Goal: Task Accomplishment & Management: Complete application form

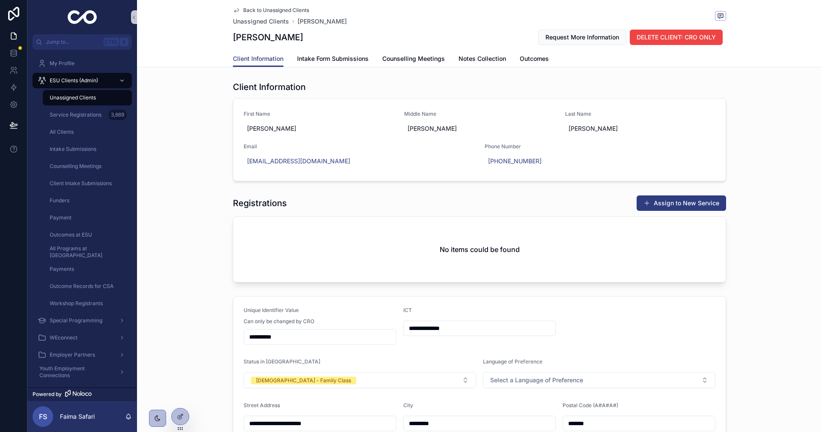
click at [238, 268] on div "No items could be found" at bounding box center [479, 249] width 492 height 65
click at [344, 263] on div "No items could be found" at bounding box center [479, 249] width 492 height 65
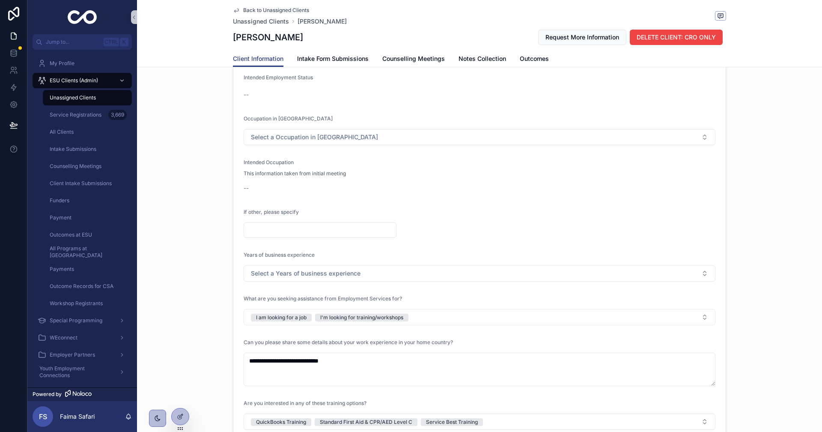
scroll to position [942, 0]
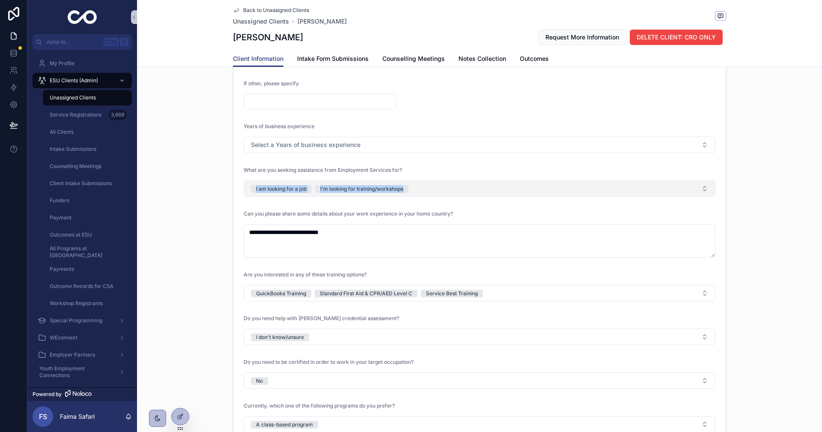
drag, startPoint x: 193, startPoint y: 180, endPoint x: 463, endPoint y: 193, distance: 270.4
click at [463, 193] on div "**********" at bounding box center [479, 108] width 685 height 675
copy span "I am looking for a job I'm looking for training/workshops"
click at [194, 244] on div "**********" at bounding box center [479, 108] width 685 height 675
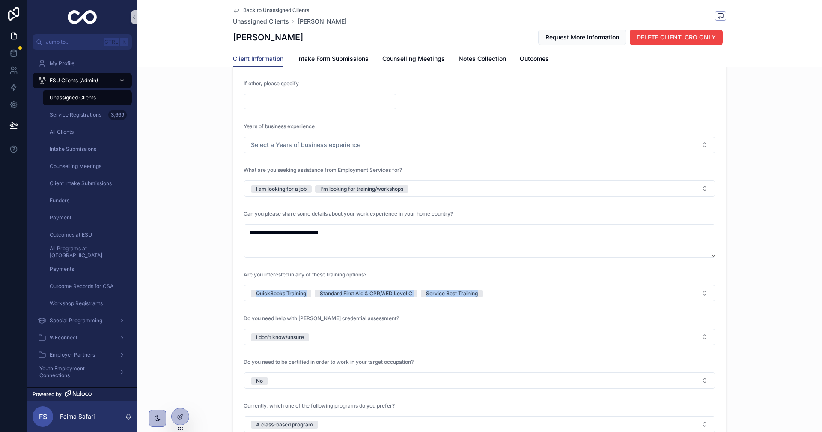
drag, startPoint x: 201, startPoint y: 292, endPoint x: 493, endPoint y: 303, distance: 292.2
click at [493, 303] on div "**********" at bounding box center [479, 108] width 685 height 675
copy span "QuickBooks Training Standard First Aid & CPR/AED Level C Service Best Training"
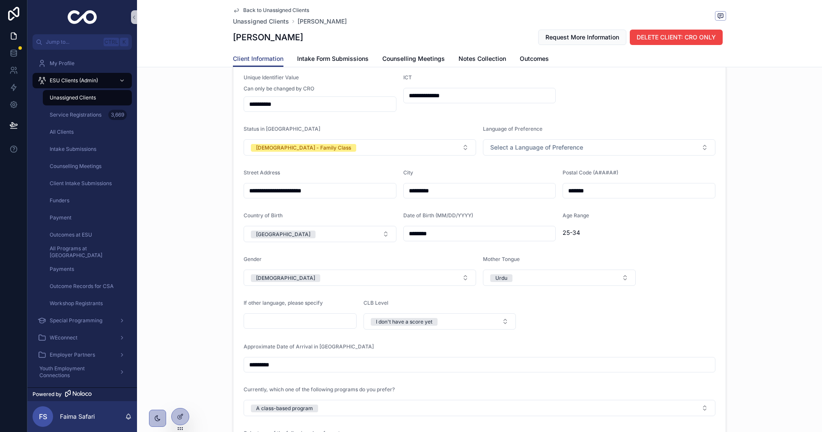
scroll to position [171, 0]
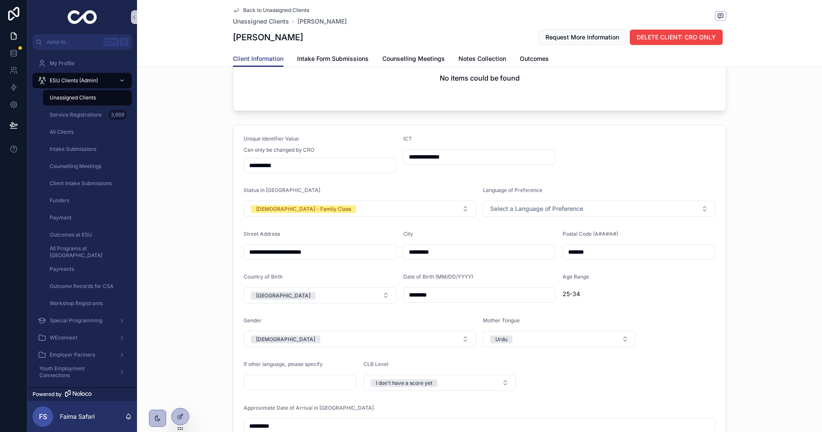
drag, startPoint x: 167, startPoint y: 232, endPoint x: 160, endPoint y: 232, distance: 6.8
click at [167, 232] on div "**********" at bounding box center [479, 328] width 685 height 414
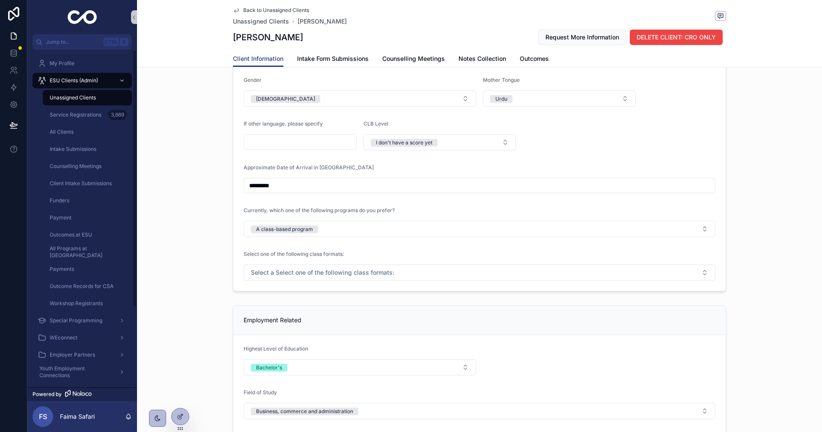
scroll to position [514, 0]
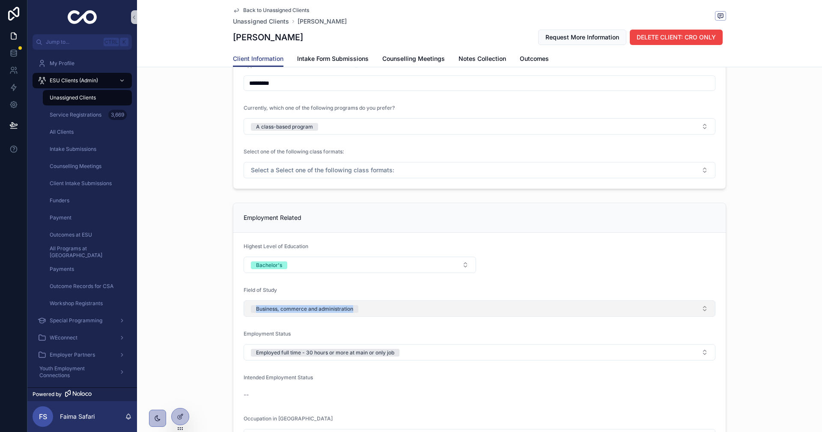
drag, startPoint x: 231, startPoint y: 319, endPoint x: 354, endPoint y: 307, distance: 124.3
copy div "Business, commerce and administration"
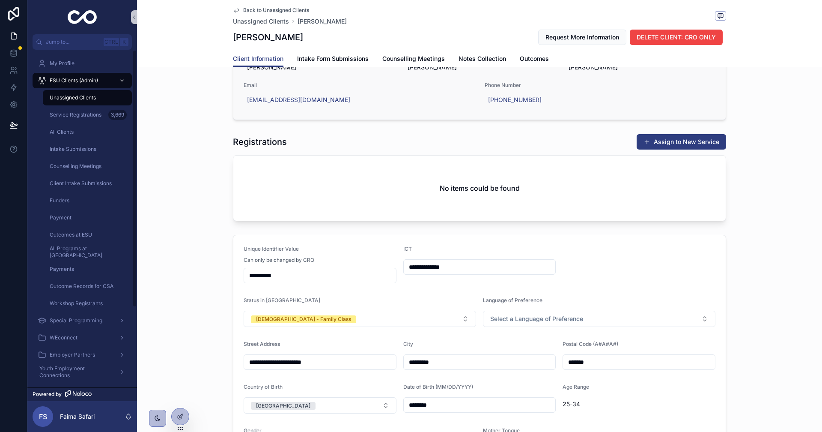
scroll to position [0, 0]
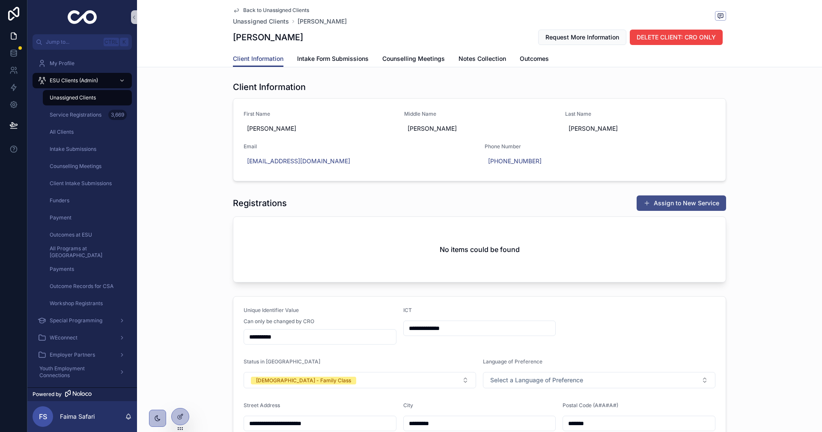
click at [700, 203] on button "Assign to New Service" at bounding box center [681, 202] width 89 height 15
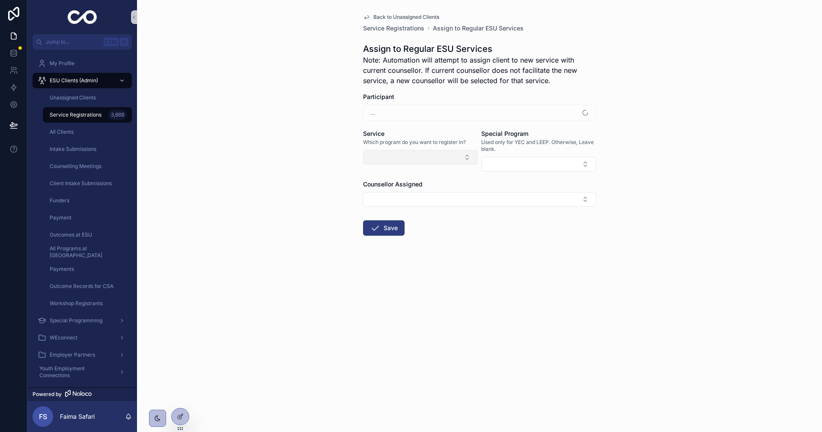
click at [423, 161] on button "Select Button" at bounding box center [420, 157] width 115 height 15
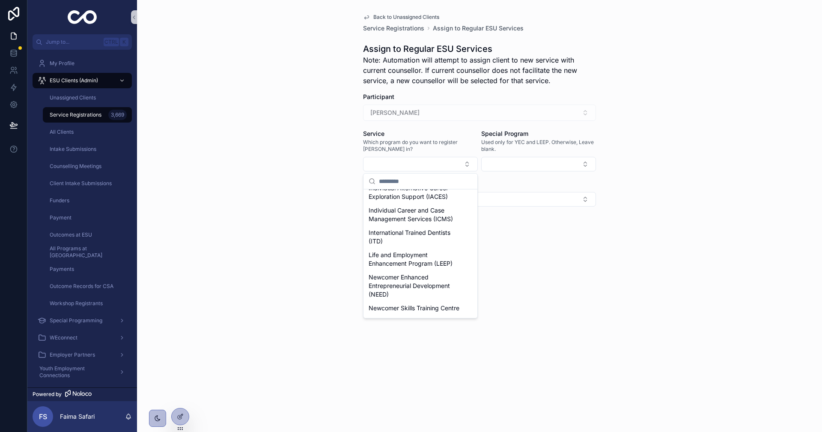
scroll to position [128, 0]
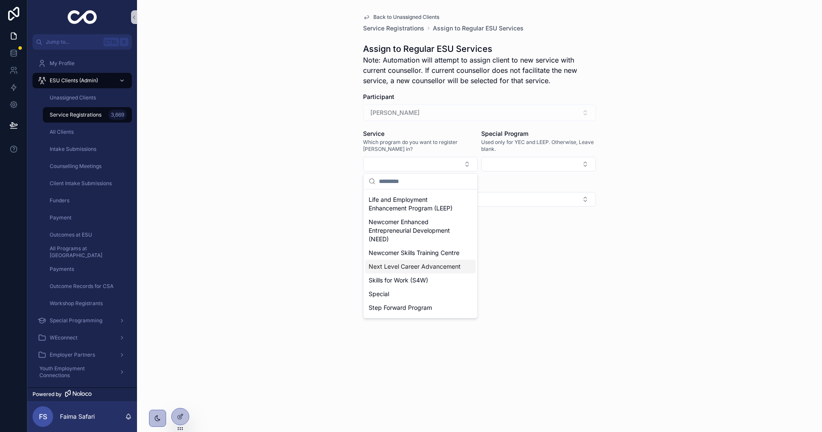
click at [405, 271] on span "Next Level Career Advancement" at bounding box center [415, 266] width 92 height 9
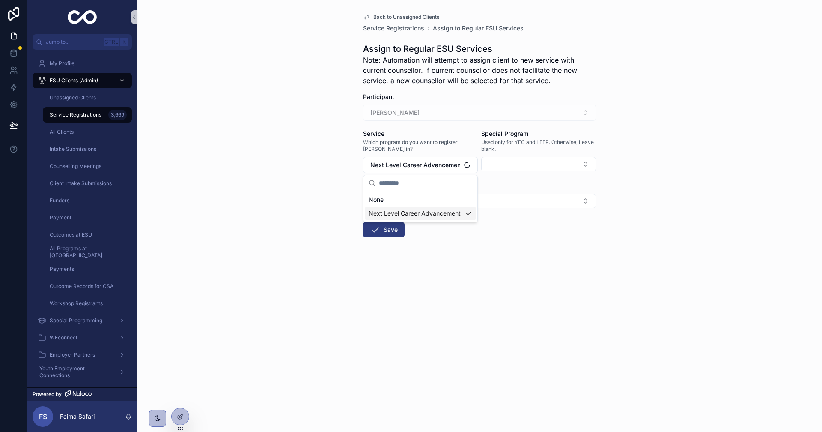
scroll to position [0, 0]
click at [320, 248] on div "Back to Unassigned Clients Service Registrations Assign to Regular ESU Services…" at bounding box center [479, 216] width 685 height 432
click at [381, 232] on button "Save" at bounding box center [384, 229] width 42 height 15
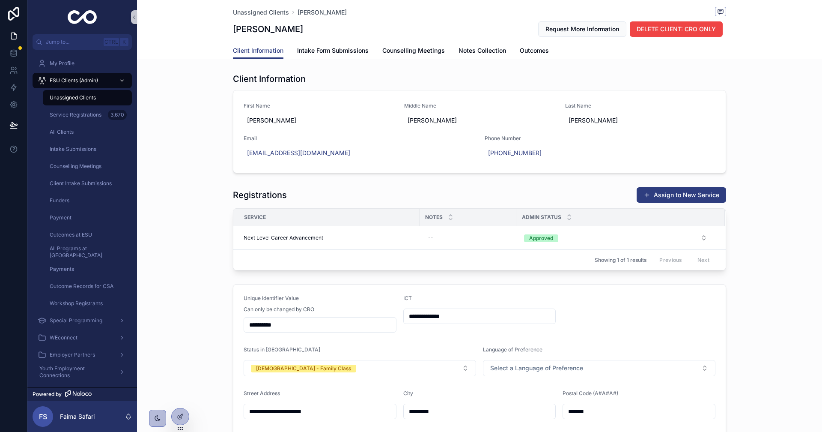
click at [95, 103] on div "Unassigned Clients" at bounding box center [87, 98] width 79 height 14
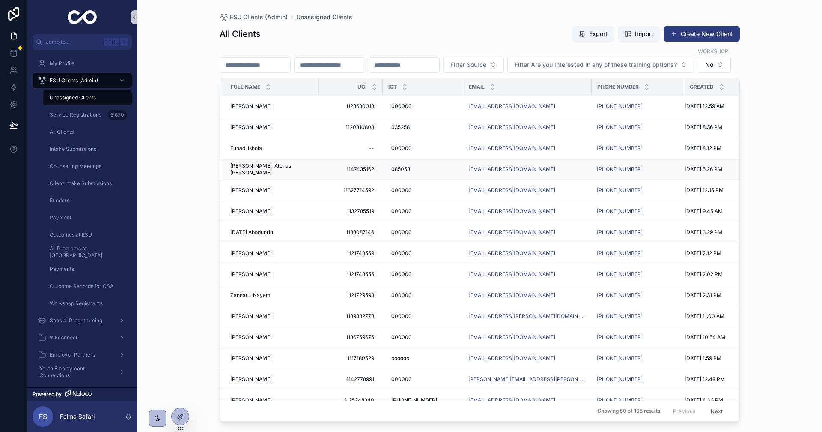
click at [256, 176] on span "[PERSON_NAME] Atenas [PERSON_NAME]" at bounding box center [271, 169] width 83 height 14
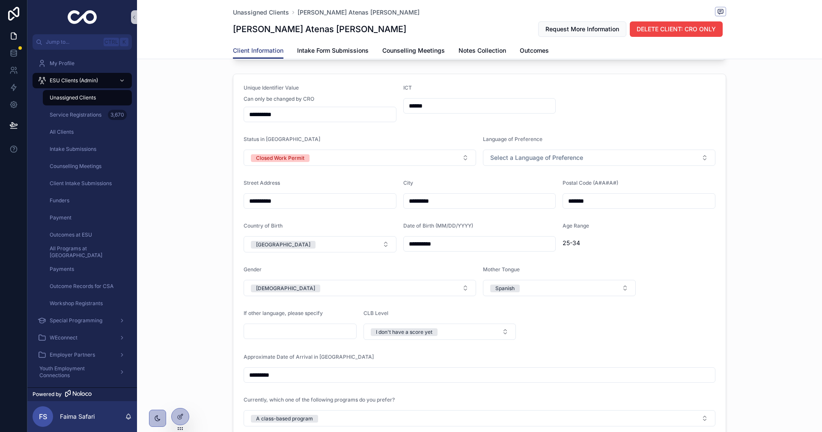
scroll to position [385, 0]
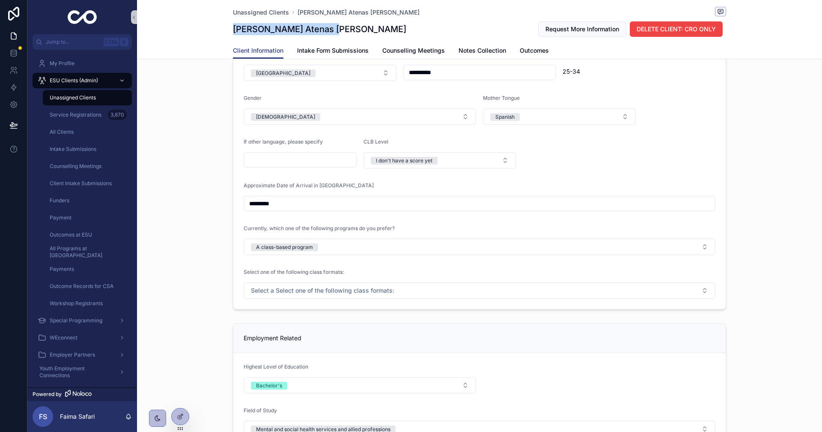
drag, startPoint x: 229, startPoint y: 32, endPoint x: 334, endPoint y: 28, distance: 105.8
click at [334, 28] on div "Unassigned Clients [PERSON_NAME] Atenas [PERSON_NAME] [GEOGRAPHIC_DATA] [PERSON…" at bounding box center [479, 29] width 685 height 59
copy h1 "[PERSON_NAME] Atenas [PERSON_NAME]"
click at [717, 15] on icon "scrollable content" at bounding box center [720, 11] width 7 height 7
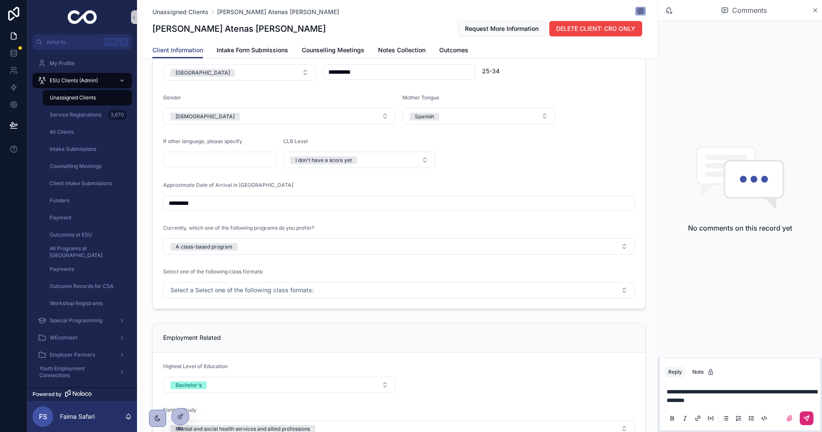
drag, startPoint x: 794, startPoint y: 418, endPoint x: 803, endPoint y: 421, distance: 9.8
click at [799, 420] on div "scrollable content" at bounding box center [796, 418] width 34 height 14
click at [803, 421] on icon "scrollable content" at bounding box center [806, 417] width 7 height 7
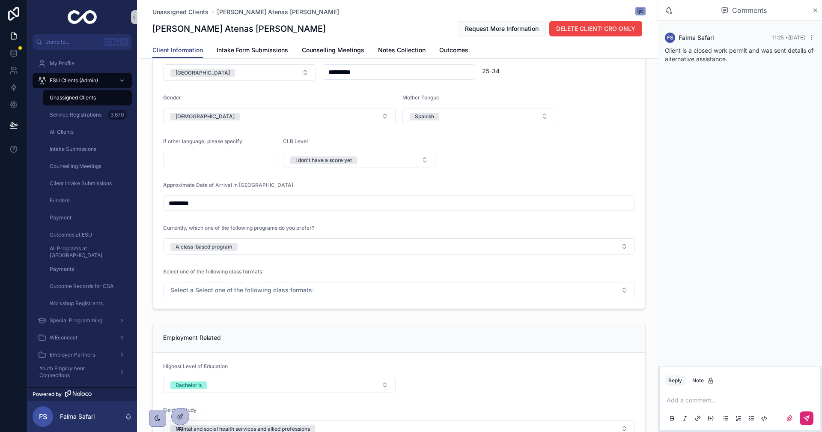
click at [56, 92] on div "Unassigned Clients" at bounding box center [87, 98] width 79 height 14
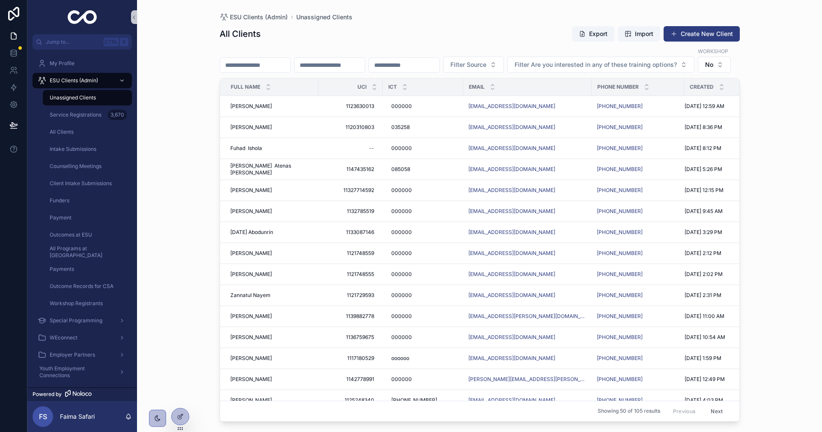
drag, startPoint x: 389, startPoint y: 51, endPoint x: 427, endPoint y: 53, distance: 38.2
click at [365, 59] on input "scrollable content" at bounding box center [330, 65] width 70 height 12
click at [435, 59] on input "scrollable content" at bounding box center [404, 65] width 70 height 12
paste input "**********"
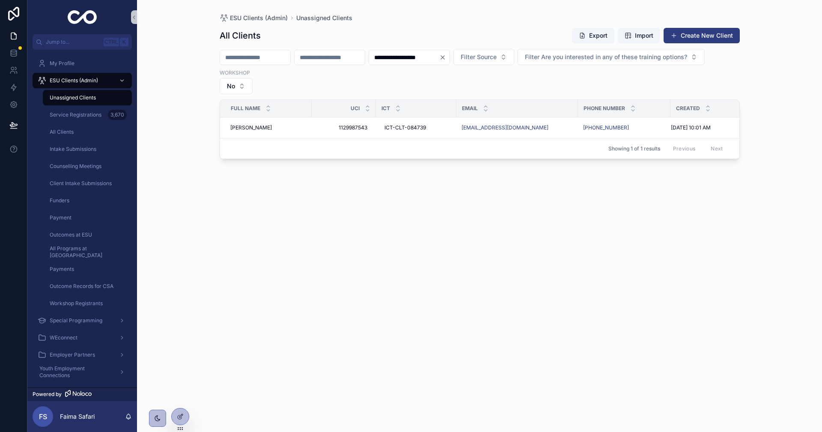
type input "**********"
click at [269, 128] on span "[PERSON_NAME]" at bounding box center [251, 127] width 42 height 7
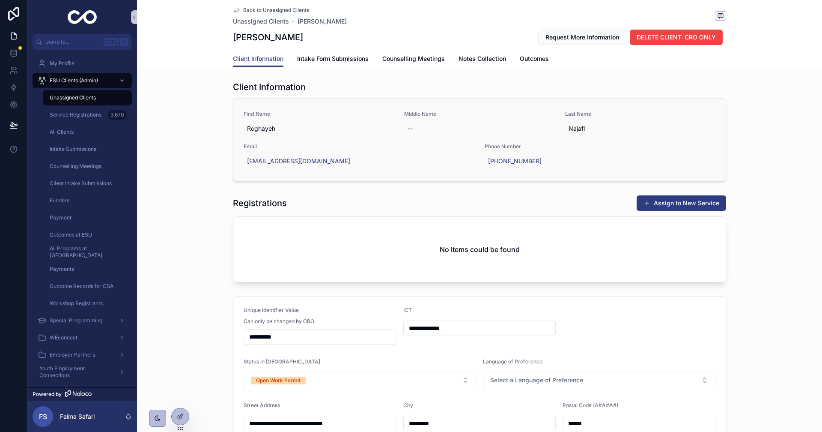
click at [338, 170] on link "First Name [PERSON_NAME] Middle Name -- Last Name [PERSON_NAME] Email [EMAIL_AD…" at bounding box center [479, 139] width 492 height 82
click at [84, 103] on div "Unassigned Clients" at bounding box center [87, 98] width 79 height 14
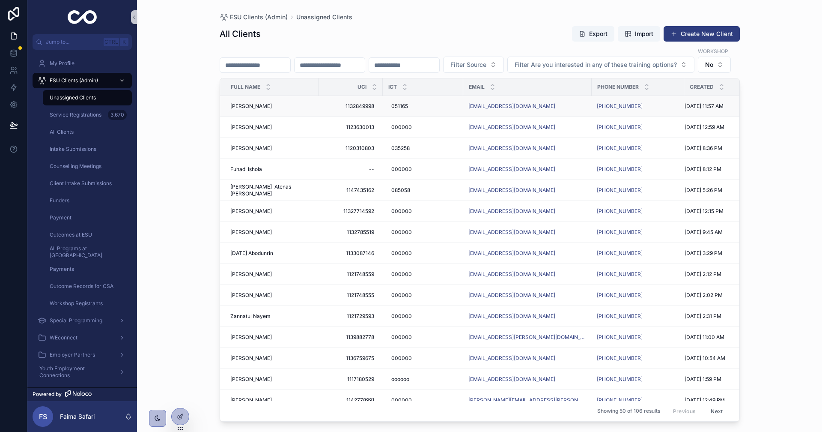
click at [254, 110] on span "[PERSON_NAME]" at bounding box center [251, 106] width 42 height 7
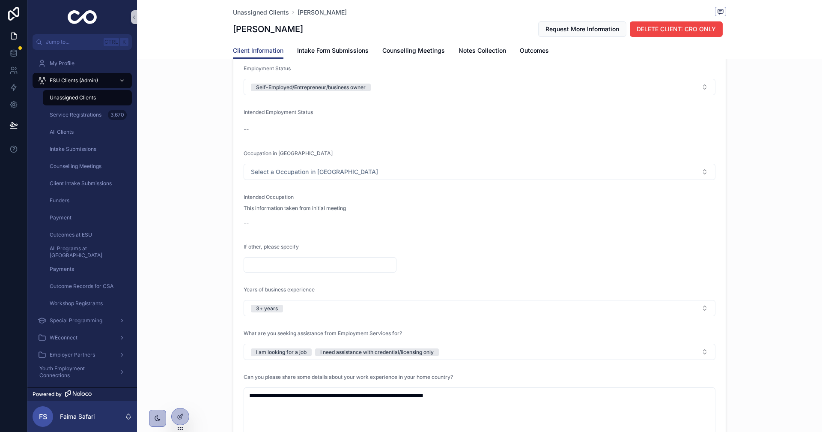
scroll to position [813, 0]
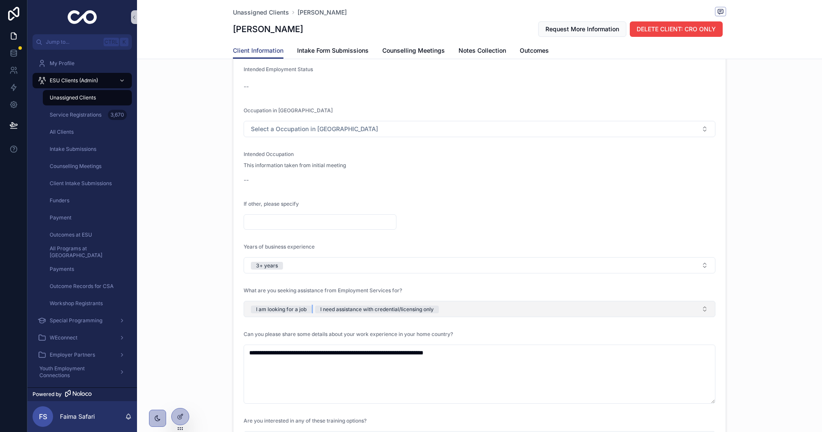
click at [278, 313] on div "I am looking for a job" at bounding box center [281, 309] width 51 height 8
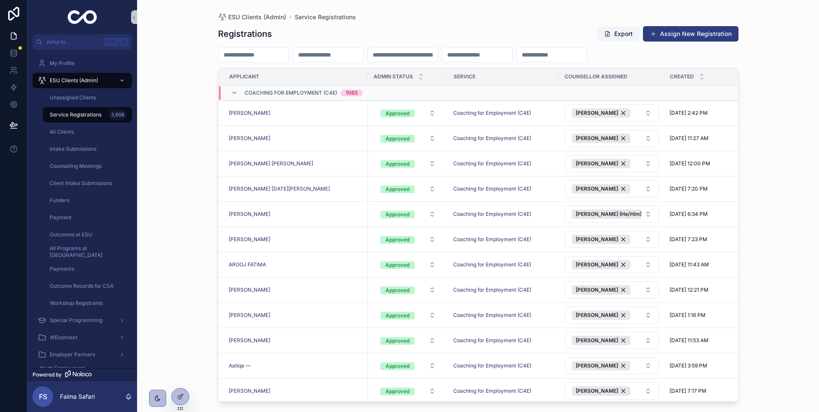
click at [363, 53] on input "scrollable content" at bounding box center [328, 55] width 70 height 12
paste input "**********"
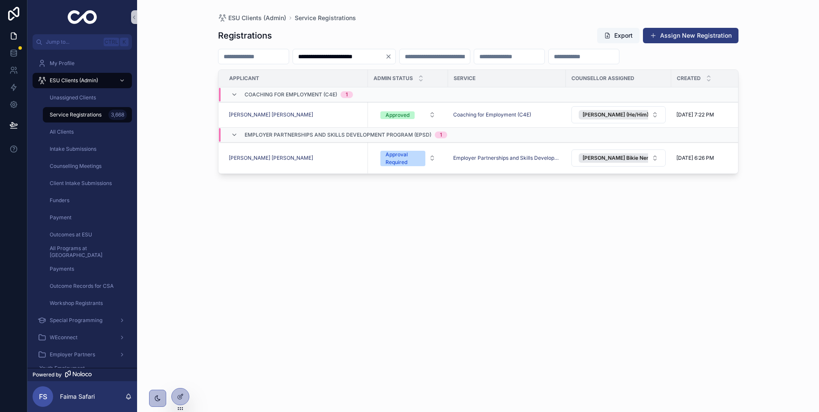
type input "**********"
click at [392, 56] on icon "Clear" at bounding box center [388, 56] width 7 height 7
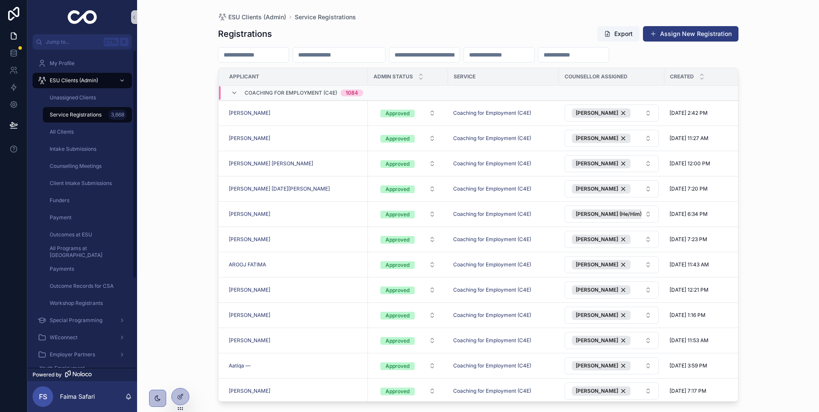
click at [121, 107] on div "Service Registrations 3,668" at bounding box center [87, 114] width 99 height 17
click at [120, 101] on div "Unassigned Clients" at bounding box center [87, 98] width 79 height 14
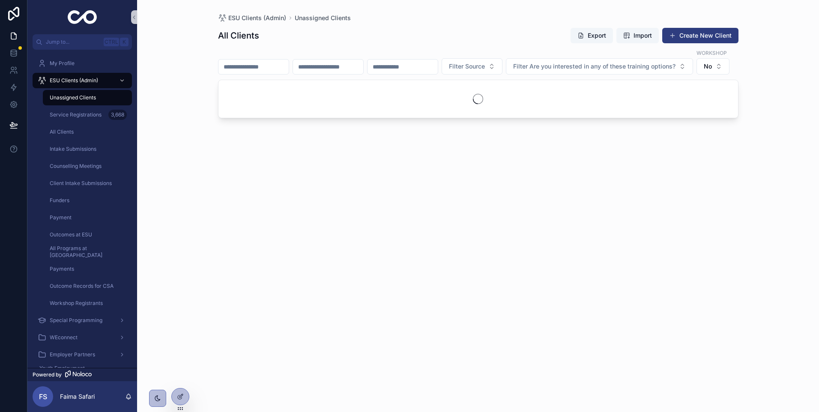
click at [251, 61] on input "scrollable content" at bounding box center [253, 67] width 70 height 12
paste input "********"
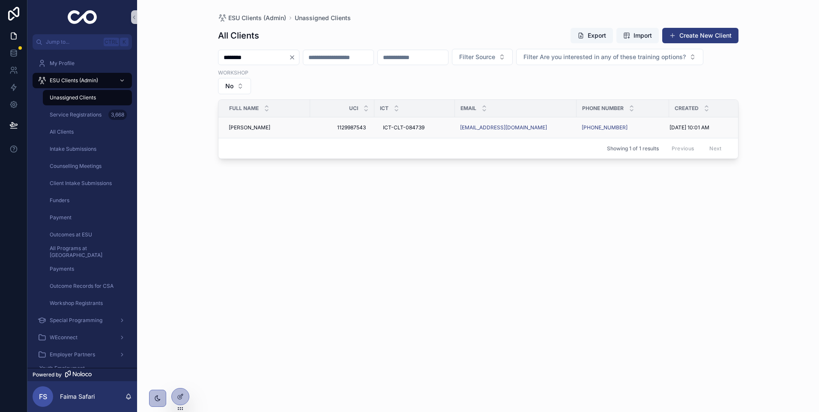
type input "********"
click at [261, 130] on span "[PERSON_NAME]" at bounding box center [250, 127] width 42 height 7
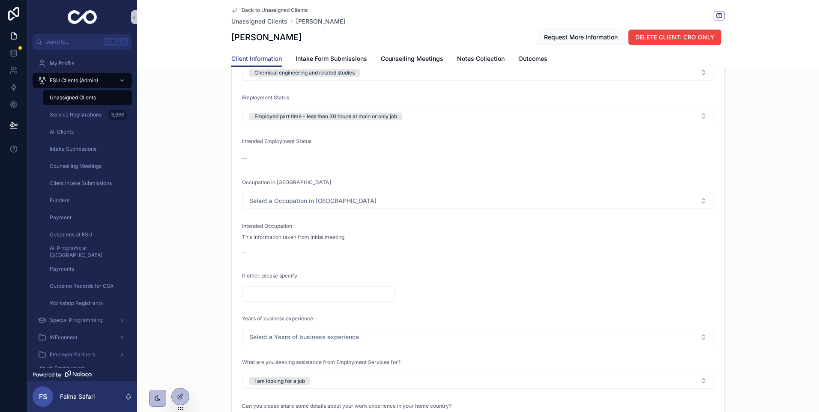
scroll to position [856, 0]
